Goal: Register for event/course

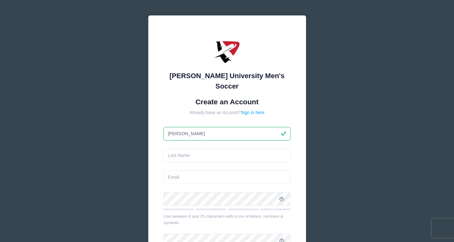
type input "[PERSON_NAME]"
type input "{"
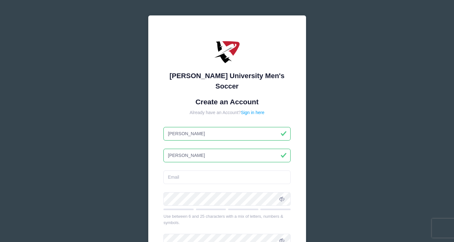
type input "[PERSON_NAME]"
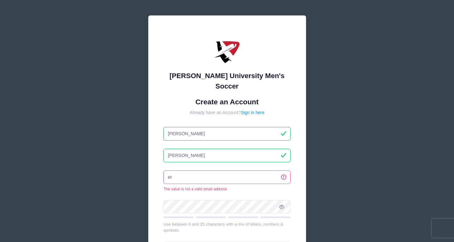
type input "e"
type input "[PERSON_NAME][DOMAIN_NAME][EMAIL_ADDRESS][PERSON_NAME][DOMAIN_NAME]"
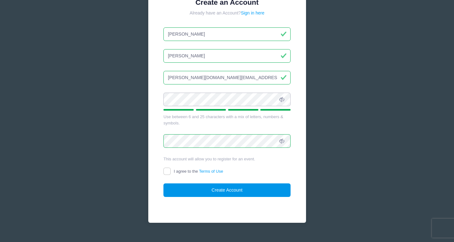
scroll to position [99, 0]
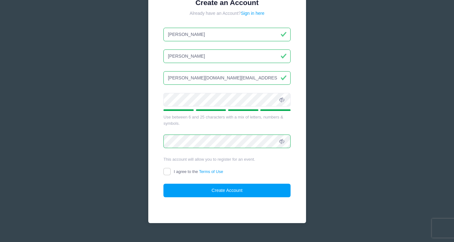
click at [179, 169] on span "I agree to the Terms of Use" at bounding box center [198, 171] width 49 height 5
click at [171, 168] on input "I agree to the Terms of Use" at bounding box center [166, 171] width 7 height 7
checkbox input "true"
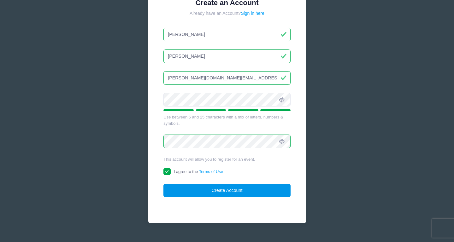
click at [200, 184] on button "Create Account" at bounding box center [226, 191] width 127 height 14
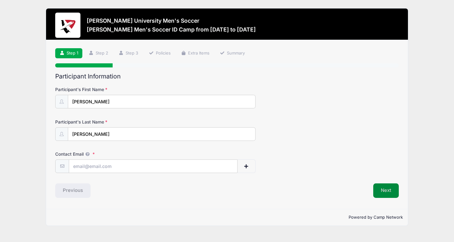
click at [394, 190] on button "Next" at bounding box center [386, 190] width 26 height 14
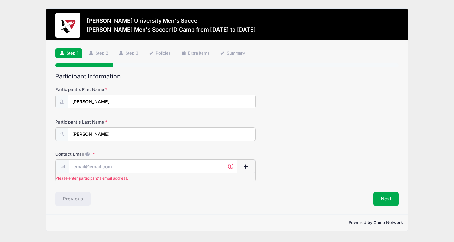
type input "[PERSON_NAME][DOMAIN_NAME][EMAIL_ADDRESS][PERSON_NAME][DOMAIN_NAME]"
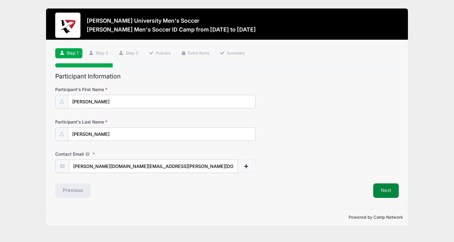
click at [392, 188] on button "Next" at bounding box center [386, 190] width 26 height 14
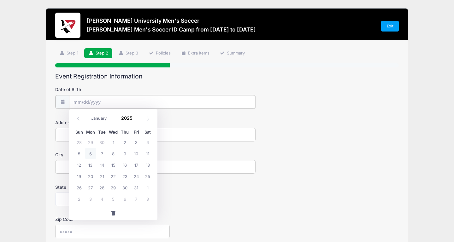
click at [227, 103] on input "Date of Birth" at bounding box center [162, 102] width 186 height 14
click at [123, 119] on input "2025" at bounding box center [128, 117] width 20 height 9
click at [135, 116] on span at bounding box center [136, 115] width 4 height 5
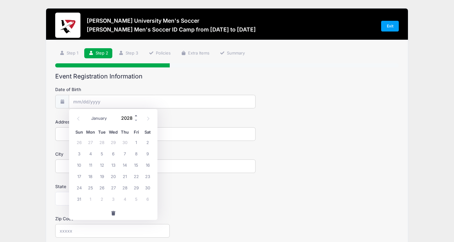
click at [135, 116] on span at bounding box center [136, 115] width 4 height 5
click at [137, 120] on span at bounding box center [136, 120] width 4 height 5
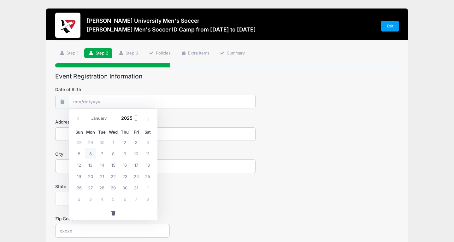
click at [137, 120] on span at bounding box center [136, 120] width 4 height 5
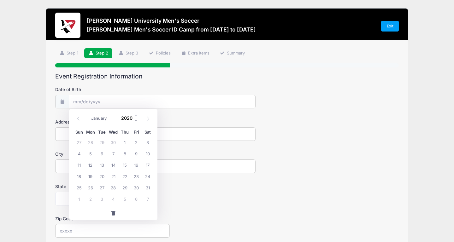
click at [137, 120] on span at bounding box center [136, 120] width 4 height 5
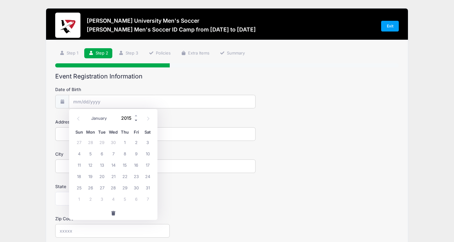
click at [137, 120] on span at bounding box center [136, 120] width 4 height 5
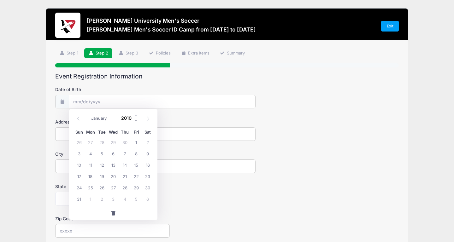
click at [137, 120] on span at bounding box center [136, 120] width 4 height 5
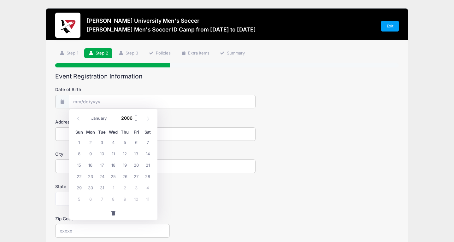
type input "2005"
select select "8"
click at [147, 166] on span "17" at bounding box center [147, 164] width 11 height 11
type input "09/17/2005"
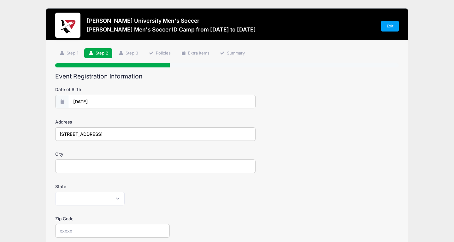
type input "502 W Myrtle Dr"
drag, startPoint x: 147, startPoint y: 166, endPoint x: 134, endPoint y: 162, distance: 14.1
type input "Chandler"
select select "AZ"
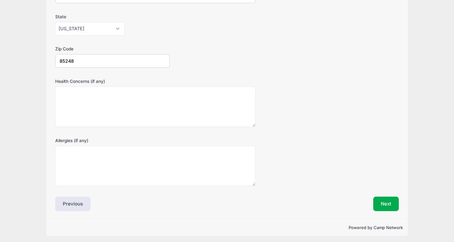
scroll to position [170, 0]
type input "85248"
click at [381, 200] on button "Next" at bounding box center [386, 204] width 26 height 14
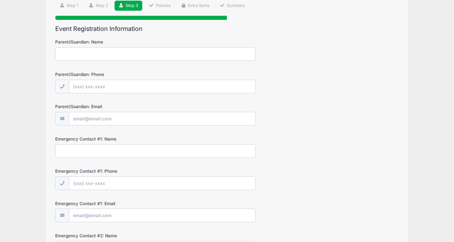
scroll to position [0, 0]
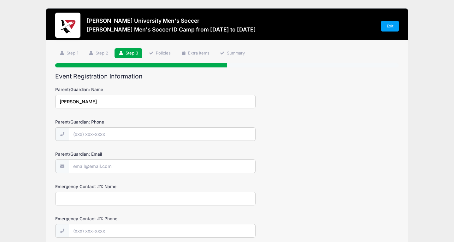
type input "Nick"
type input "(602) 909-0787"
type input "nickmagnone@gmail.com"
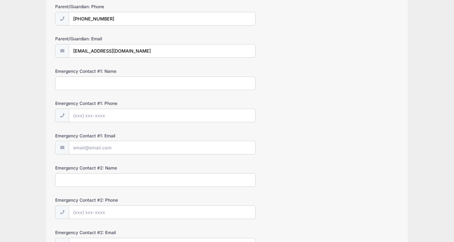
scroll to position [116, 0]
type input "Nick"
type input "(602) 909-0787"
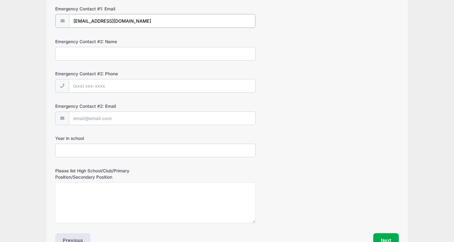
scroll to position [251, 0]
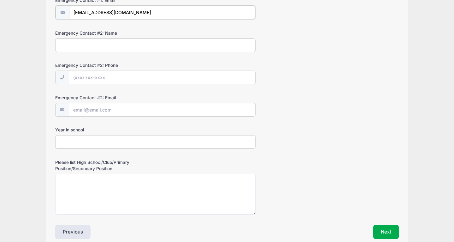
type input "nickmagnone@gmail.com"
click at [198, 140] on input "Year in school" at bounding box center [155, 142] width 200 height 14
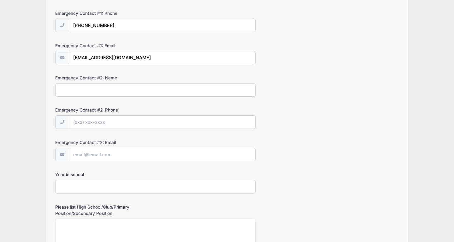
scroll to position [204, 0]
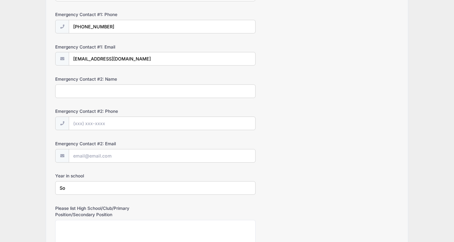
type input "S"
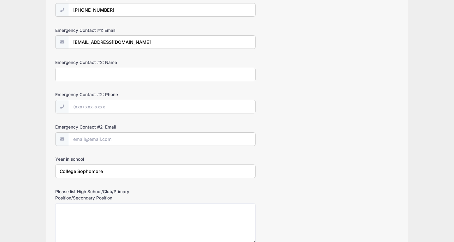
scroll to position [243, 0]
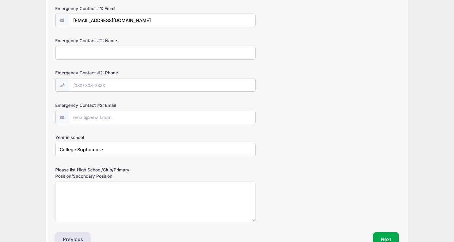
type input "College Sophomore"
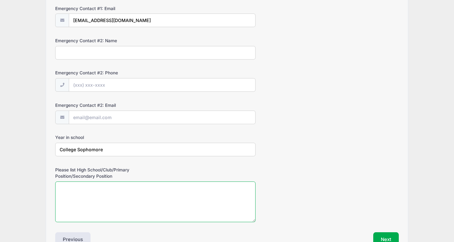
click at [159, 189] on textarea "Please list High School/Club/Primary Position/Secondary Position" at bounding box center [155, 202] width 200 height 41
type textarea "H"
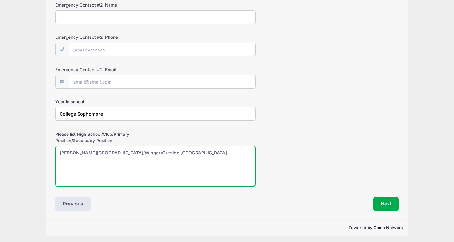
scroll to position [278, 0]
type textarea "Chandler-Gilbert Community College/Winger/Outside Midfielder"
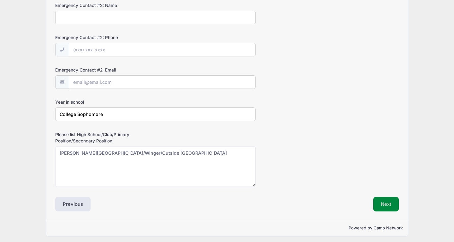
click at [390, 206] on button "Next" at bounding box center [386, 204] width 26 height 14
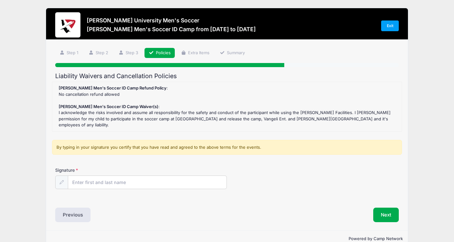
scroll to position [0, 0]
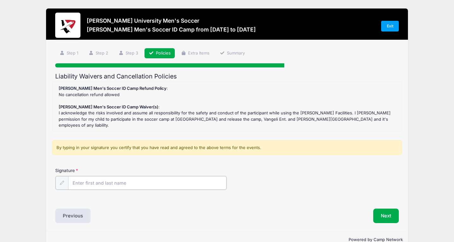
click at [178, 176] on input "Signature" at bounding box center [147, 183] width 158 height 14
type input "e"
type input "Ethan Magnone"
click at [167, 210] on div "Previous" at bounding box center [139, 215] width 175 height 14
click at [387, 208] on button "Next" at bounding box center [386, 215] width 26 height 14
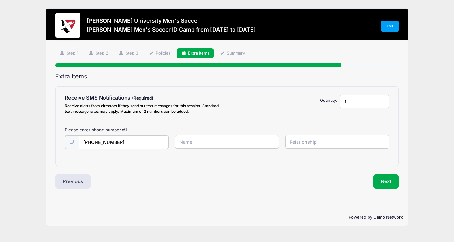
type input "(480) 710-9303"
type input "Ethan Magnone"
click at [330, 143] on input "text" at bounding box center [337, 142] width 104 height 14
click at [321, 171] on div "Extra Items Receive SMS Notifications Receive alerts from directors if they sen…" at bounding box center [226, 131] width 343 height 116
click at [391, 180] on button "Next" at bounding box center [386, 181] width 26 height 14
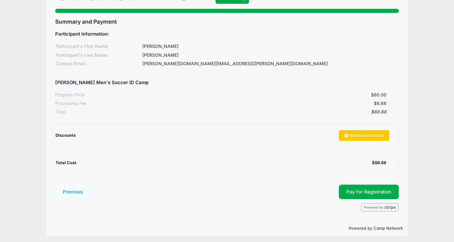
scroll to position [54, 0]
